Goal: Transaction & Acquisition: Purchase product/service

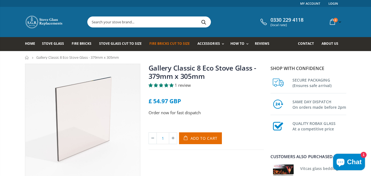
click at [166, 45] on span "Fire Bricks Cut To Size" at bounding box center [170, 43] width 40 height 5
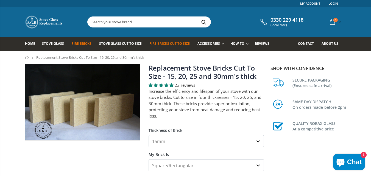
click at [87, 43] on span "Fire Bricks" at bounding box center [82, 43] width 20 height 5
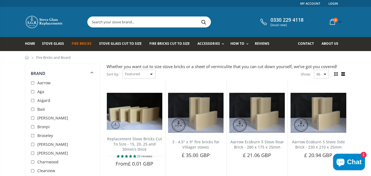
drag, startPoint x: 69, startPoint y: 125, endPoint x: 72, endPoint y: 125, distance: 3.3
click at [72, 125] on li "Bronpi" at bounding box center [63, 127] width 65 height 9
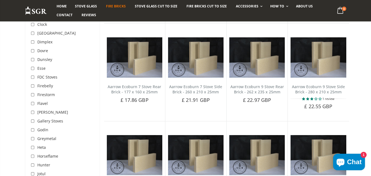
scroll to position [158, 0]
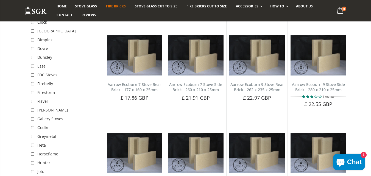
click at [42, 117] on span "Gallery Stoves" at bounding box center [50, 118] width 26 height 5
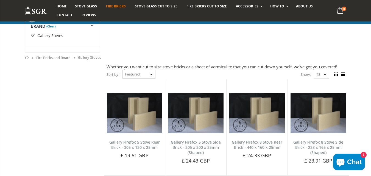
scroll to position [158, 0]
